Goal: Task Accomplishment & Management: Complete application form

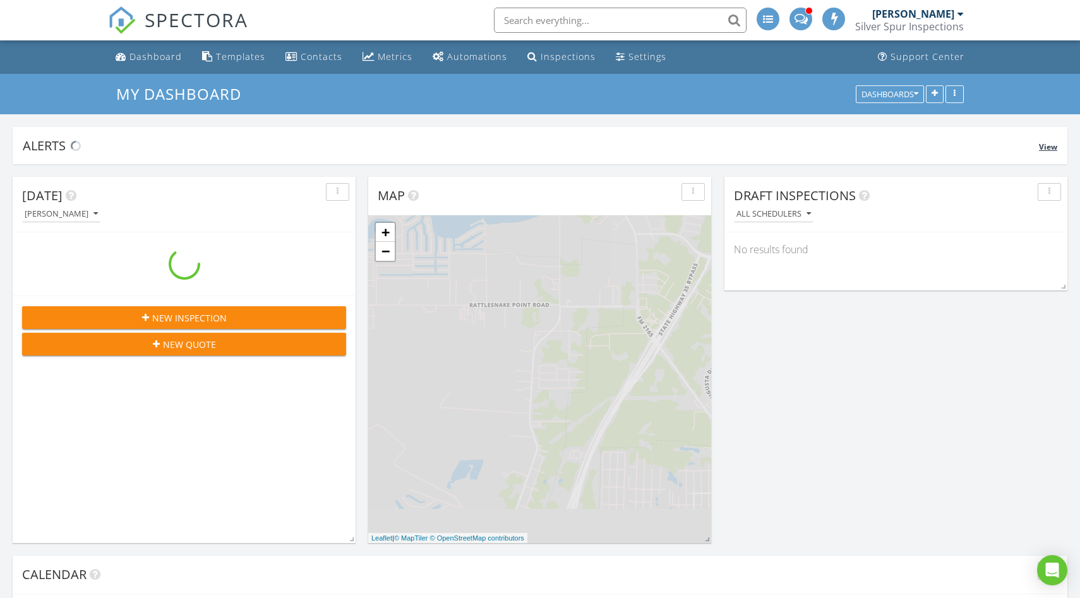
scroll to position [1150, 1081]
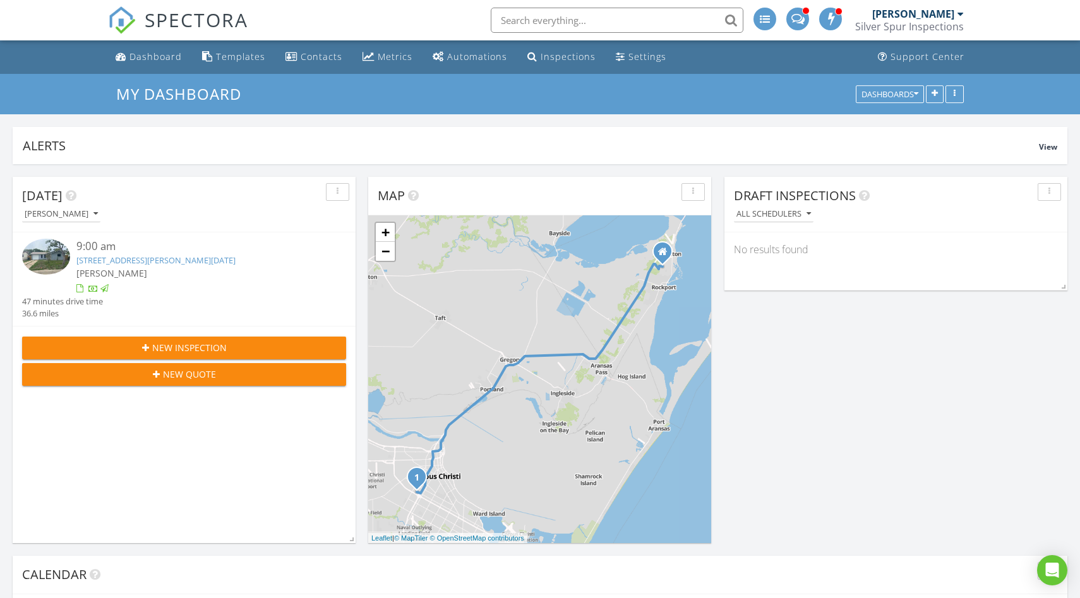
click at [160, 351] on span "New Inspection" at bounding box center [189, 347] width 75 height 13
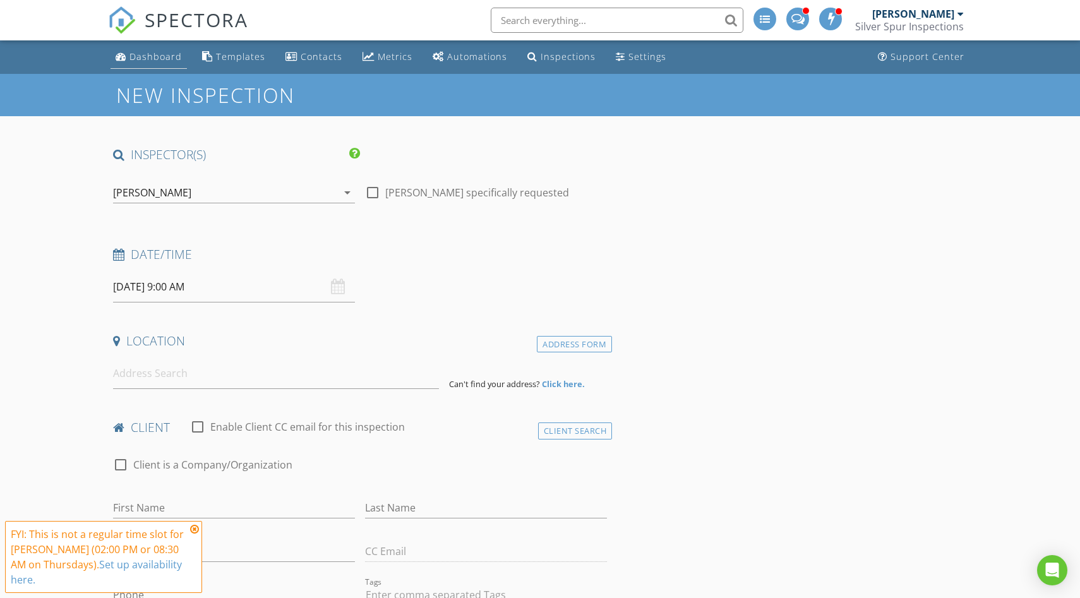
click at [156, 58] on div "Dashboard" at bounding box center [156, 57] width 52 height 12
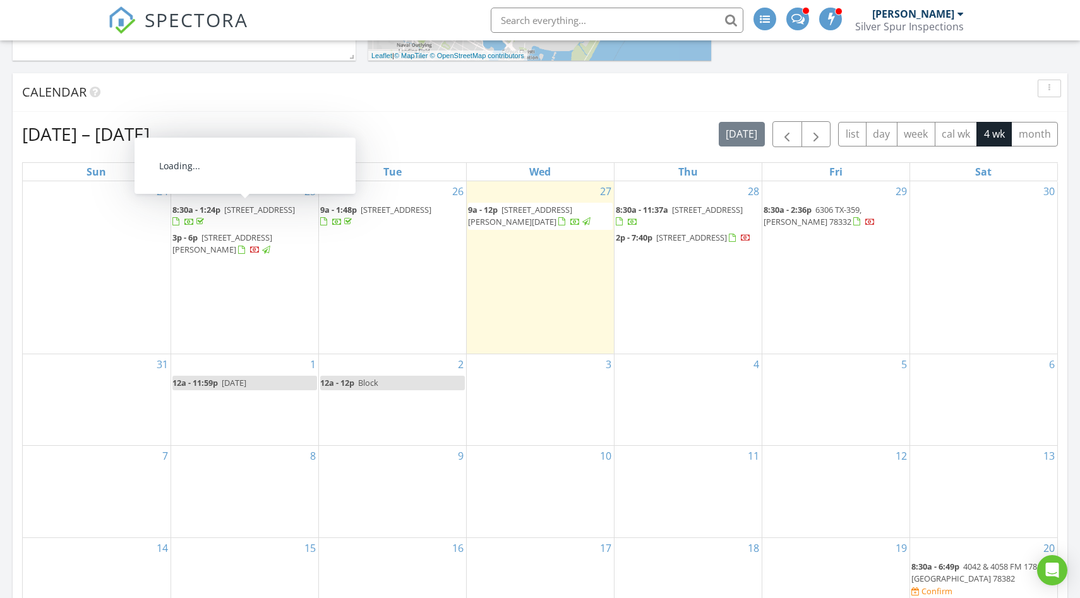
scroll to position [483, 0]
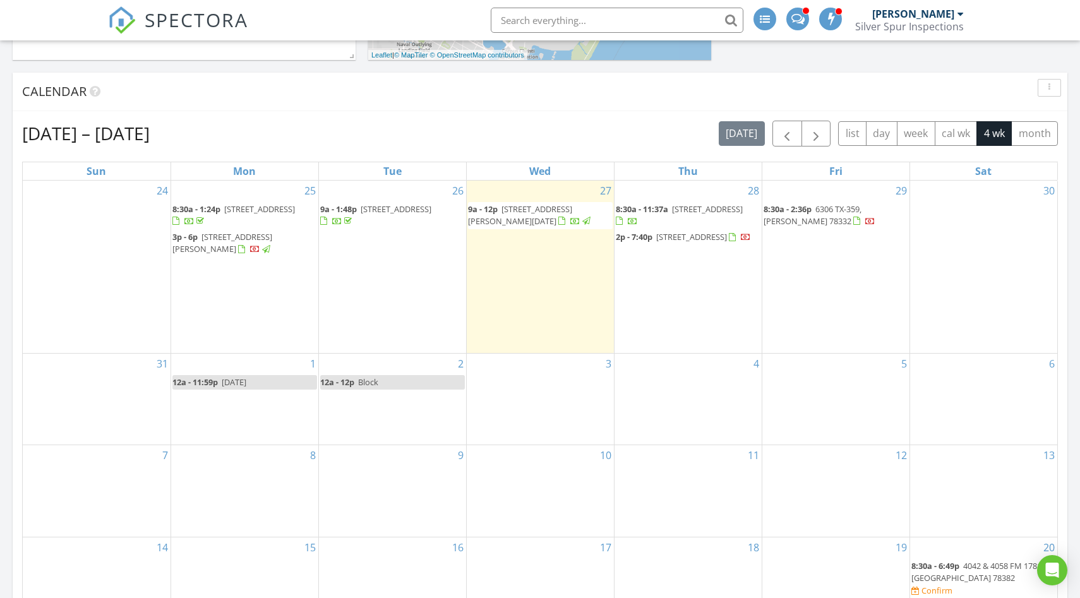
click at [548, 389] on div "3" at bounding box center [540, 399] width 147 height 91
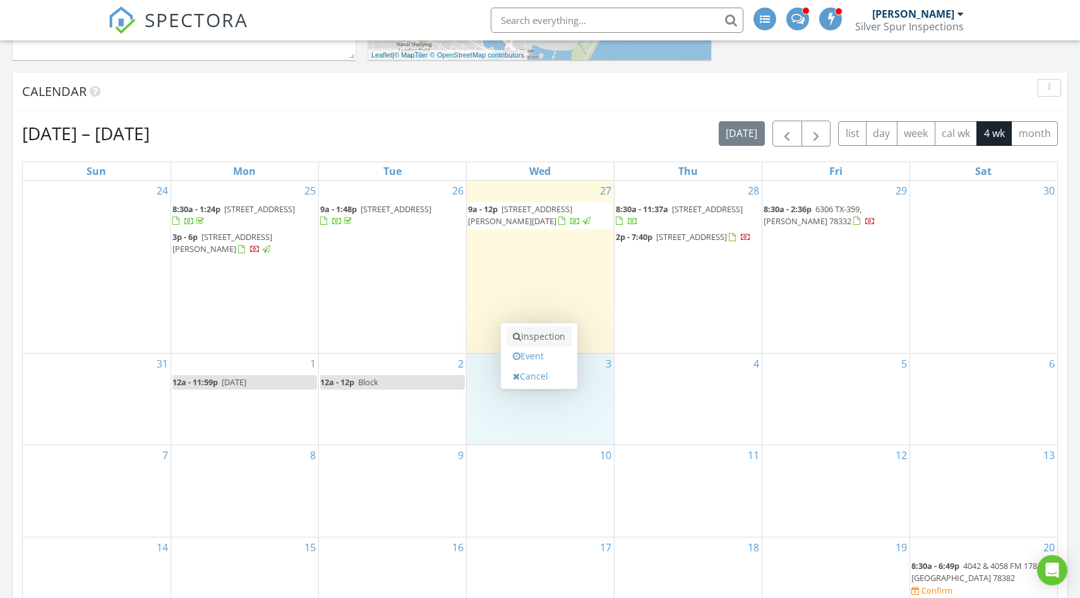
click at [538, 335] on link "Inspection" at bounding box center [539, 337] width 65 height 20
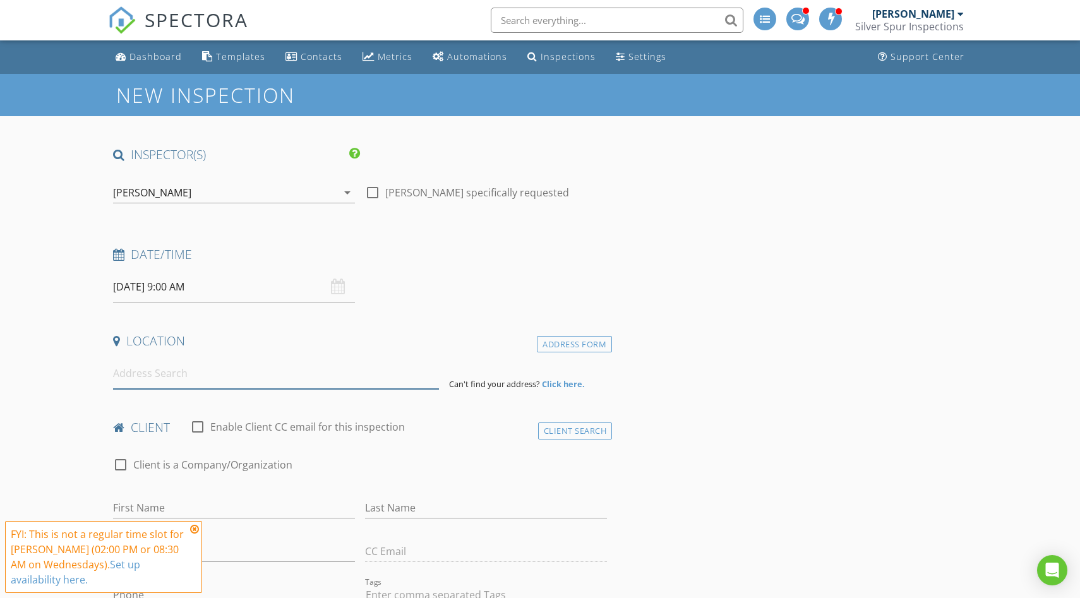
click at [148, 379] on input at bounding box center [276, 373] width 326 height 31
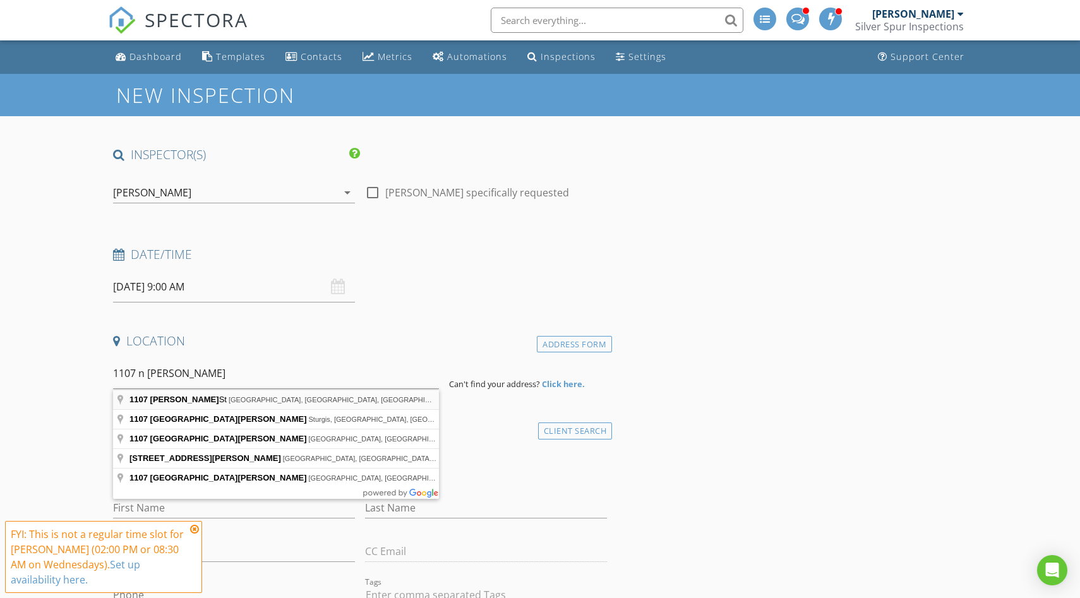
type input "1107 N Adams St, Beeville, TX, USA"
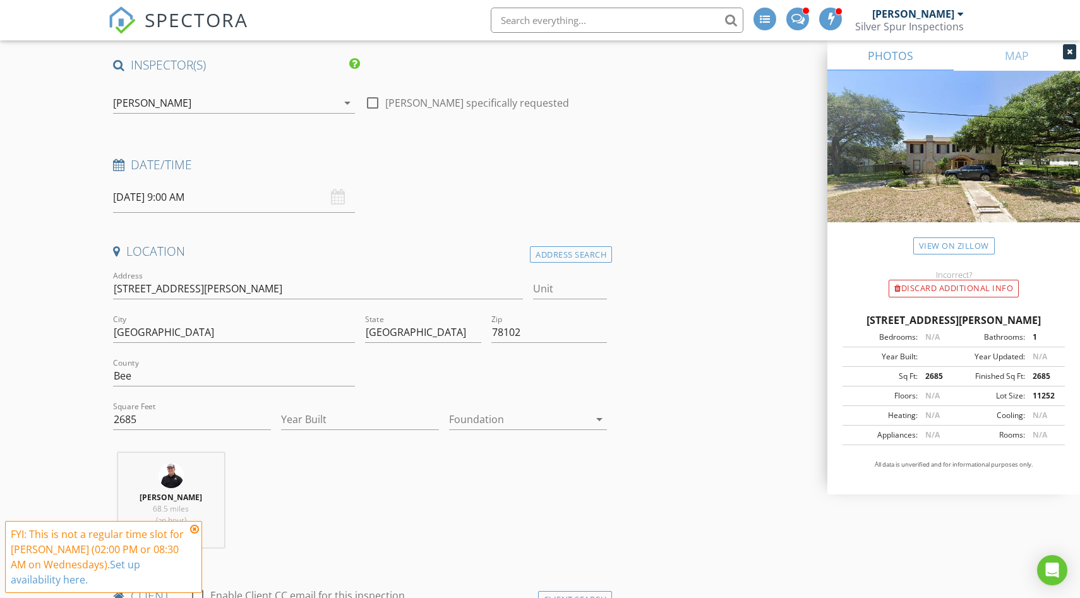
scroll to position [91, 0]
click at [332, 414] on input "Year Built" at bounding box center [360, 418] width 158 height 21
type input "1935"
click at [462, 423] on div at bounding box center [519, 418] width 140 height 20
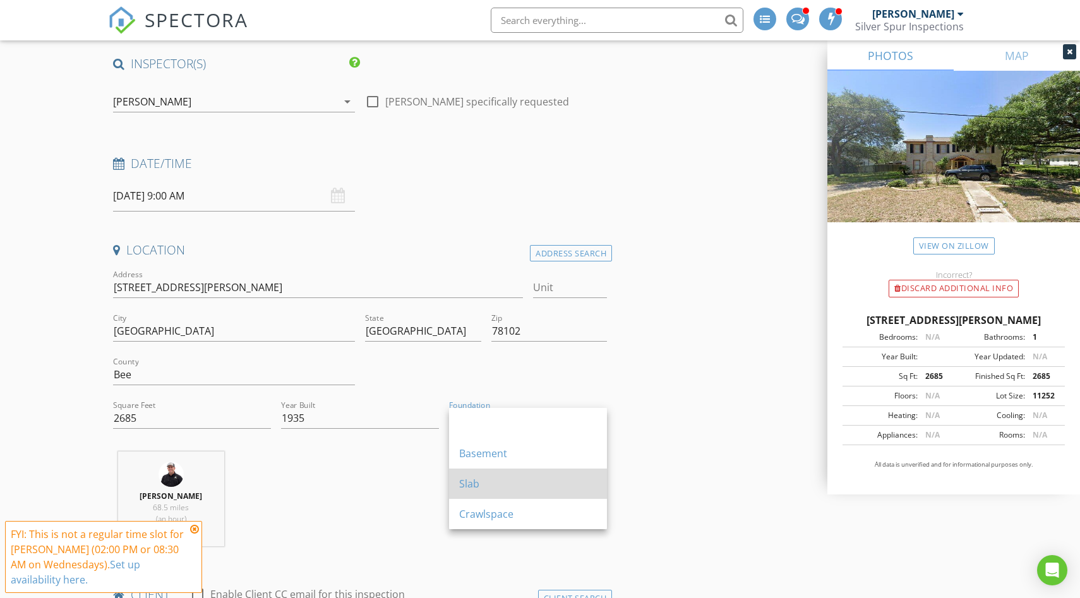
click at [471, 474] on div "Slab" at bounding box center [528, 484] width 138 height 30
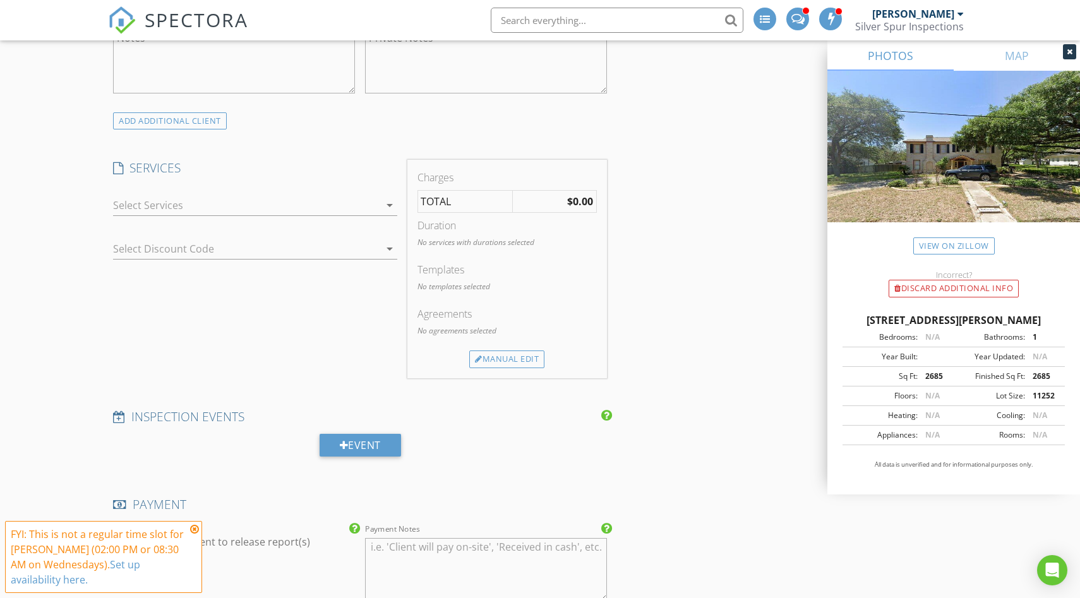
scroll to position [866, 0]
click at [272, 202] on div at bounding box center [246, 202] width 267 height 20
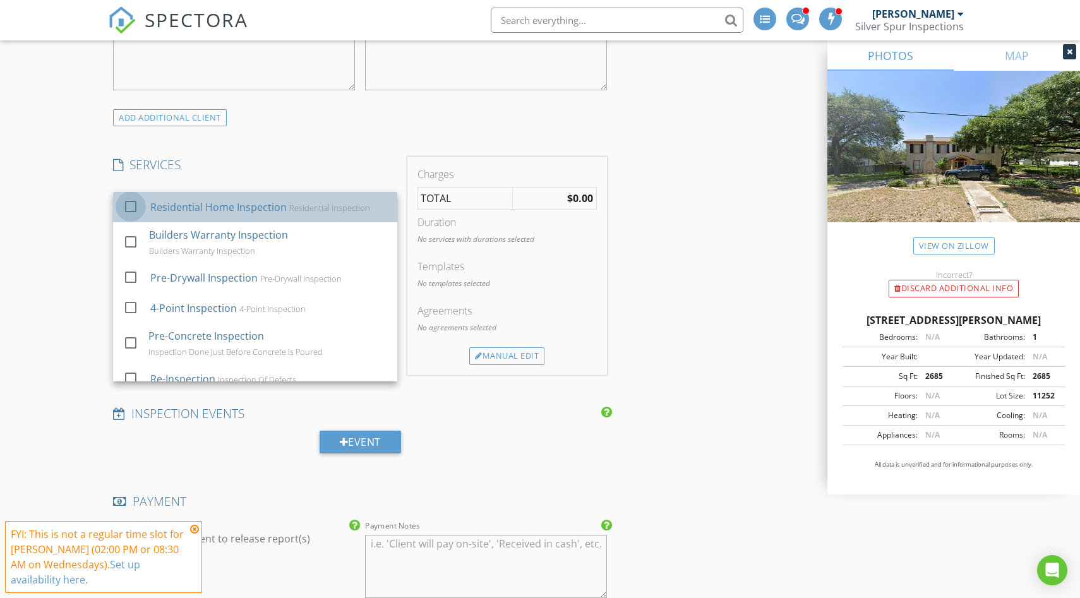
click at [129, 204] on div at bounding box center [130, 206] width 21 height 21
checkbox input "true"
